Goal: Transaction & Acquisition: Obtain resource

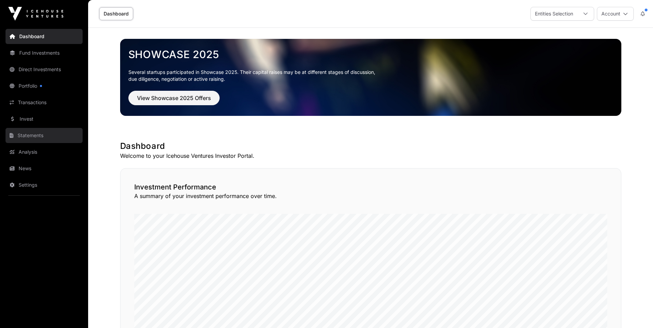
click at [28, 136] on link "Statements" at bounding box center [44, 135] width 77 height 15
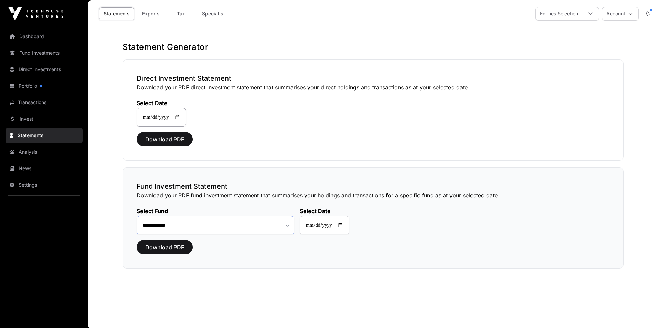
click at [290, 226] on select "**********" at bounding box center [216, 225] width 158 height 19
click at [182, 12] on link "Tax" at bounding box center [181, 13] width 28 height 13
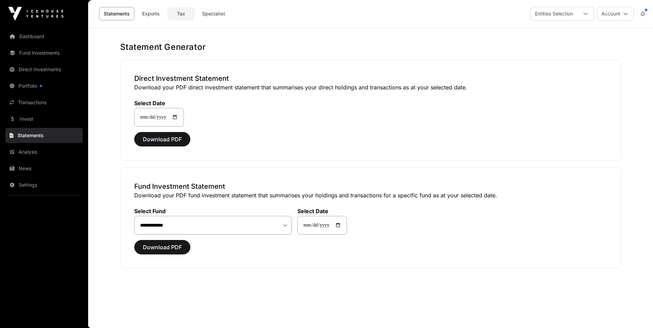
select select
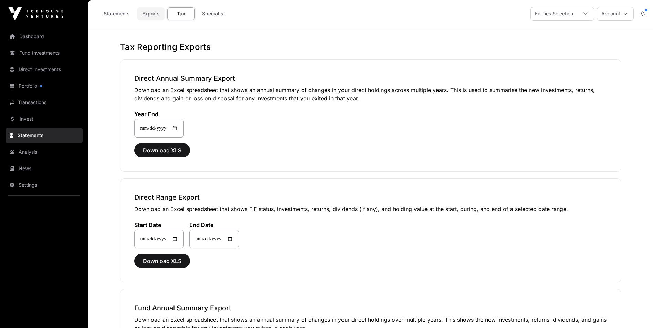
click at [147, 15] on link "Exports" at bounding box center [151, 13] width 28 height 13
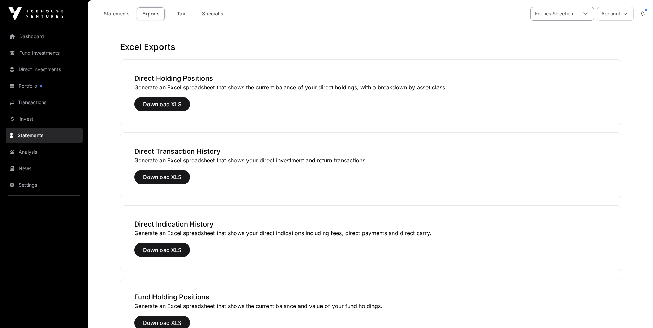
click at [588, 14] on icon at bounding box center [585, 13] width 5 height 5
click at [587, 14] on icon at bounding box center [585, 13] width 5 height 5
click at [124, 13] on link "Statements" at bounding box center [116, 13] width 35 height 13
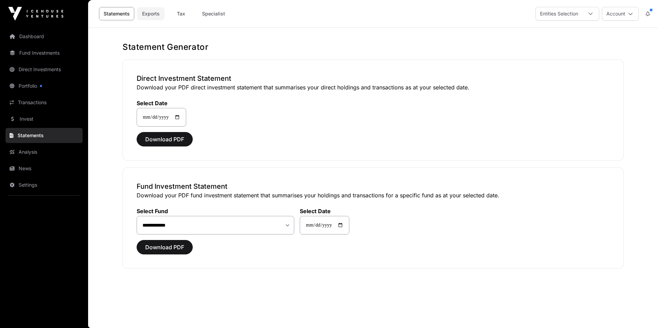
click at [148, 14] on link "Exports" at bounding box center [151, 13] width 28 height 13
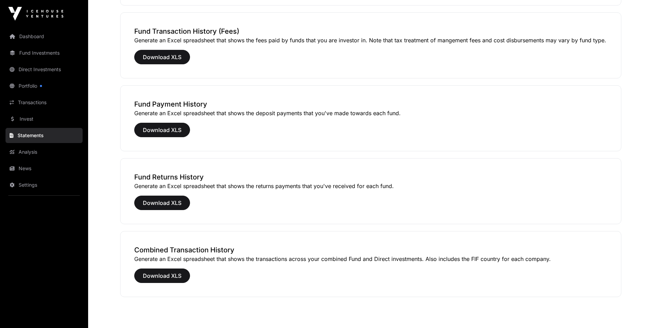
scroll to position [413, 0]
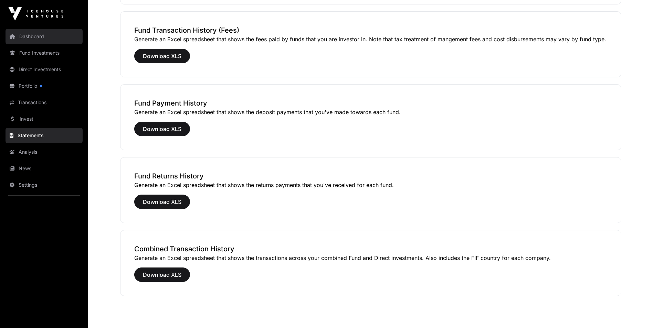
click at [39, 35] on link "Dashboard" at bounding box center [44, 36] width 77 height 15
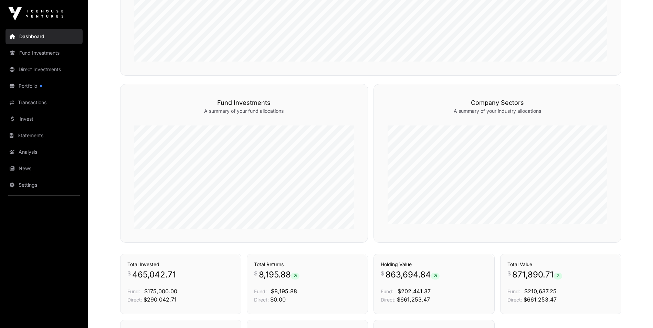
scroll to position [289, 0]
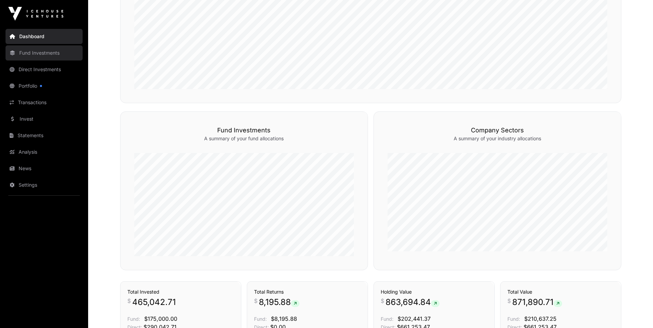
click at [45, 56] on link "Fund Investments" at bounding box center [44, 52] width 77 height 15
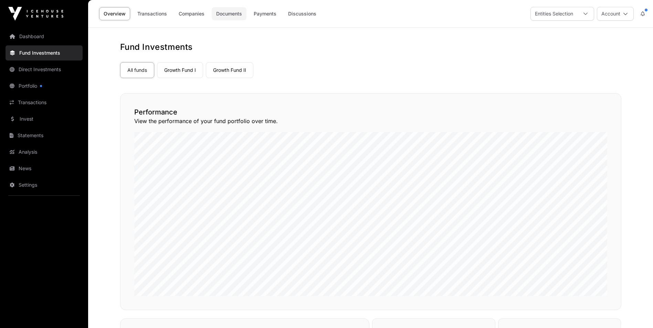
click at [238, 13] on link "Documents" at bounding box center [229, 13] width 35 height 13
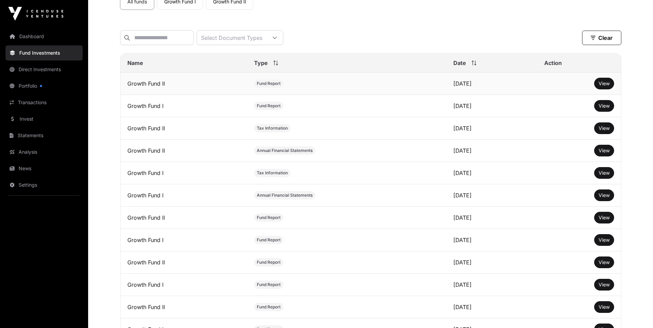
scroll to position [69, 0]
click at [602, 153] on span "View" at bounding box center [604, 150] width 11 height 6
